Goal: Entertainment & Leisure: Consume media (video, audio)

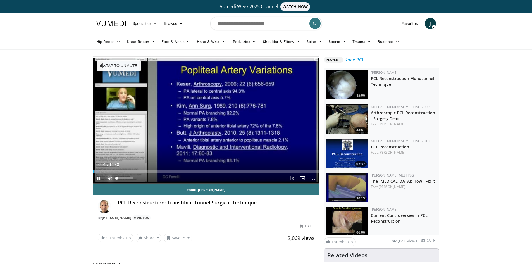
click at [110, 182] on span "Video Player" at bounding box center [110, 178] width 11 height 11
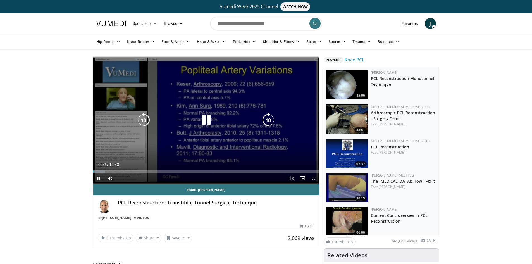
click at [208, 115] on icon "Video Player" at bounding box center [206, 120] width 16 height 16
click at [198, 117] on icon "Video Player" at bounding box center [206, 120] width 16 height 16
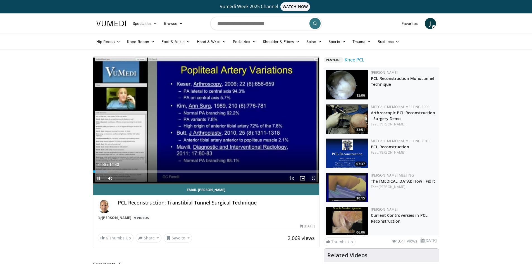
click at [314, 179] on span "Video Player" at bounding box center [313, 178] width 11 height 11
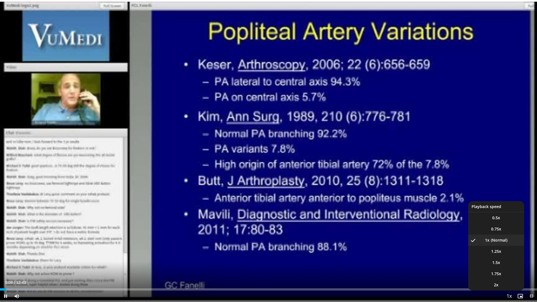
click at [505, 264] on span "Video Player" at bounding box center [509, 296] width 8 height 11
click at [501, 252] on li "1.25x" at bounding box center [496, 251] width 56 height 11
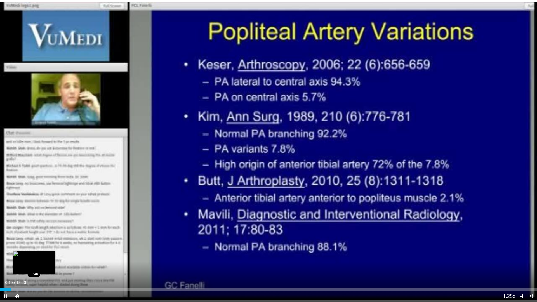
click at [34, 264] on div "Progress Bar" at bounding box center [21, 289] width 42 height 2
click at [55, 264] on div "Loaded : 14.42% 01:17 01:17" at bounding box center [268, 289] width 537 height 2
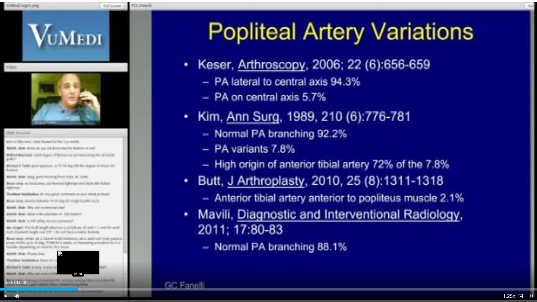
click at [78, 264] on div "Loaded : 17.04% 01:19 01:50" at bounding box center [268, 287] width 537 height 5
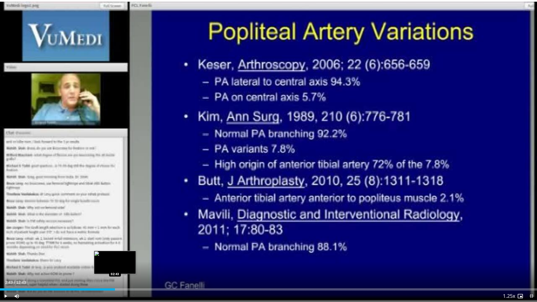
click at [115, 264] on div "Loaded : 22.28% 02:43 02:43" at bounding box center [268, 287] width 537 height 5
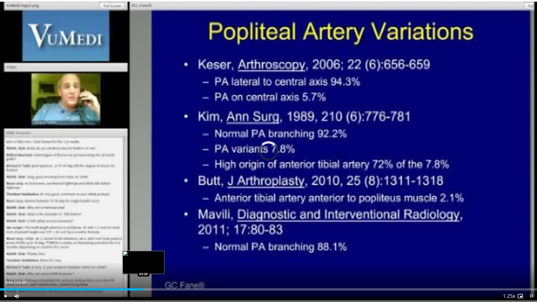
click at [143, 264] on div "Loaded : 24.90% 03:24 03:24" at bounding box center [268, 287] width 537 height 5
click at [140, 264] on div "Loaded : 38.96% 03:18 03:18" at bounding box center [268, 289] width 537 height 2
click at [126, 264] on div "Loaded : 36.36% 02:58 02:58" at bounding box center [268, 287] width 537 height 5
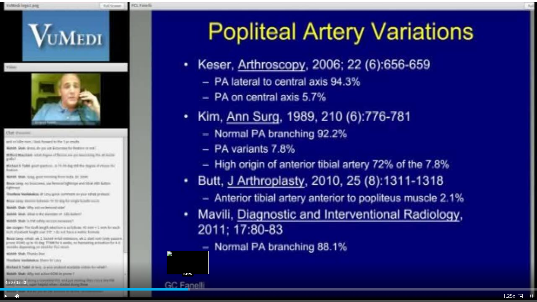
click at [188, 264] on div "Loaded : 35.39% 03:30 04:26" at bounding box center [268, 289] width 537 height 2
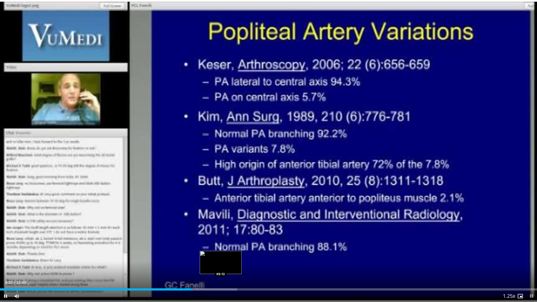
click at [221, 264] on div "Loaded : 44.16% 04:32 05:13" at bounding box center [268, 287] width 537 height 5
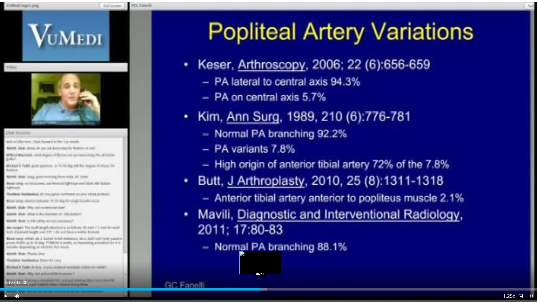
click at [260, 264] on div "Progress Bar" at bounding box center [234, 289] width 65 height 2
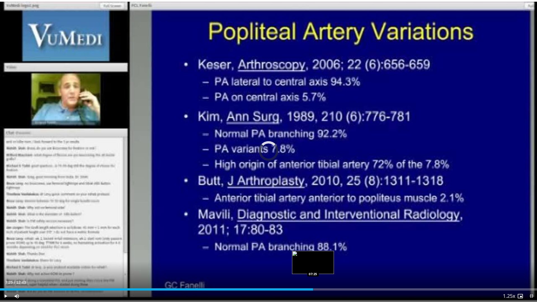
click at [313, 264] on div "Loaded : 55.05% 07:25 07:25" at bounding box center [268, 289] width 537 height 2
click at [308, 264] on div "Loaded : 66.85% 07:18 07:18" at bounding box center [268, 287] width 537 height 5
click at [299, 264] on div "Loaded : 0.00% 07:20 07:06" at bounding box center [268, 287] width 537 height 5
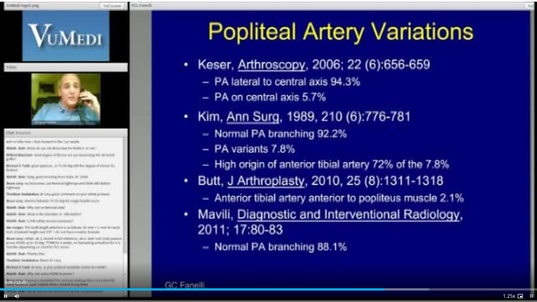
click at [414, 264] on div "Current Time 9:06 / Duration 12:43 Pause Skip Backward Skip Forward Mute 100% L…" at bounding box center [268, 295] width 537 height 11
click at [424, 264] on div "Loaded : 79.96% 09:07 10:02" at bounding box center [268, 289] width 537 height 2
